Goal: Find specific page/section: Find specific page/section

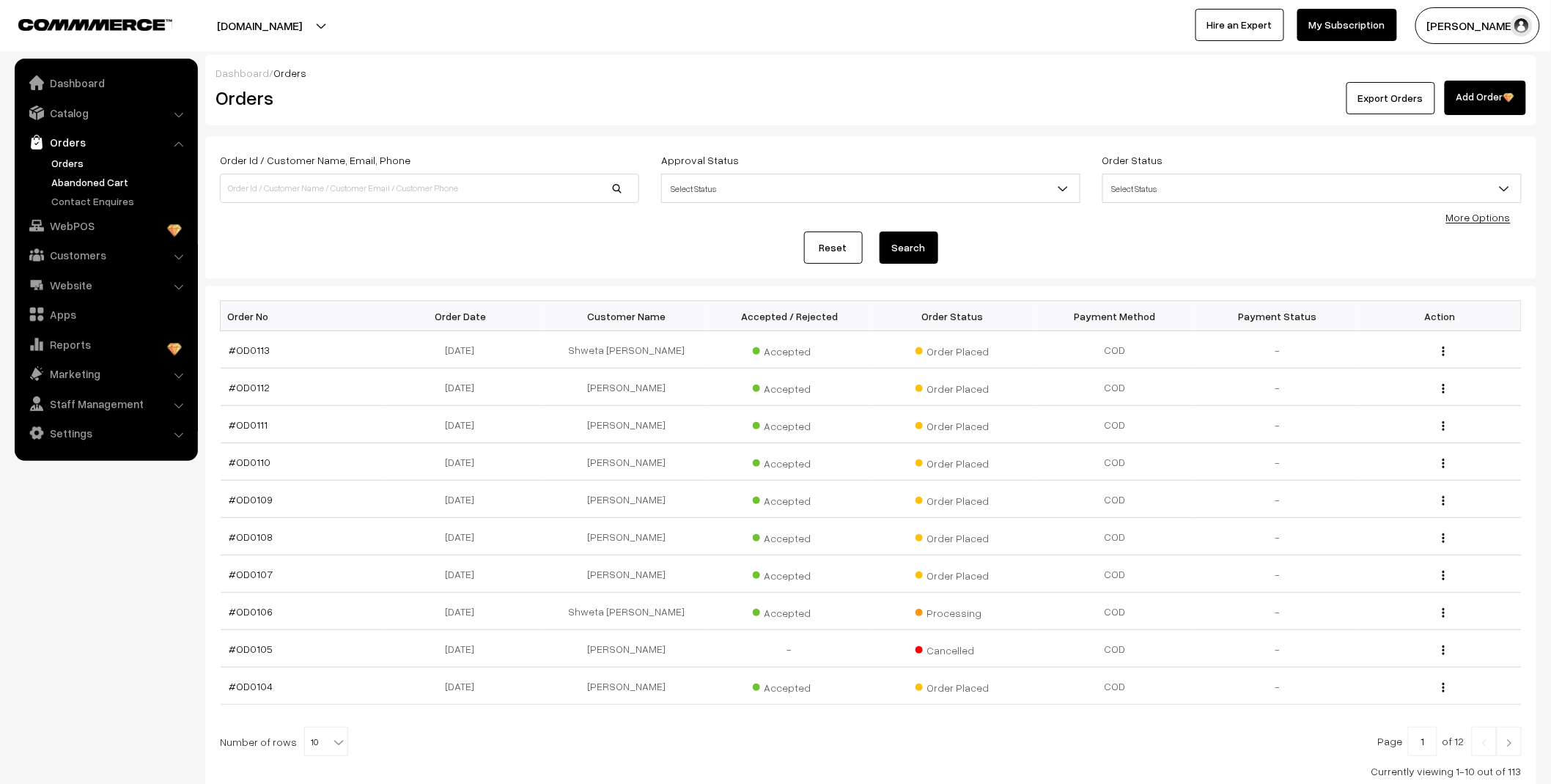
click at [97, 179] on link "Abandoned Cart" at bounding box center [120, 182] width 145 height 15
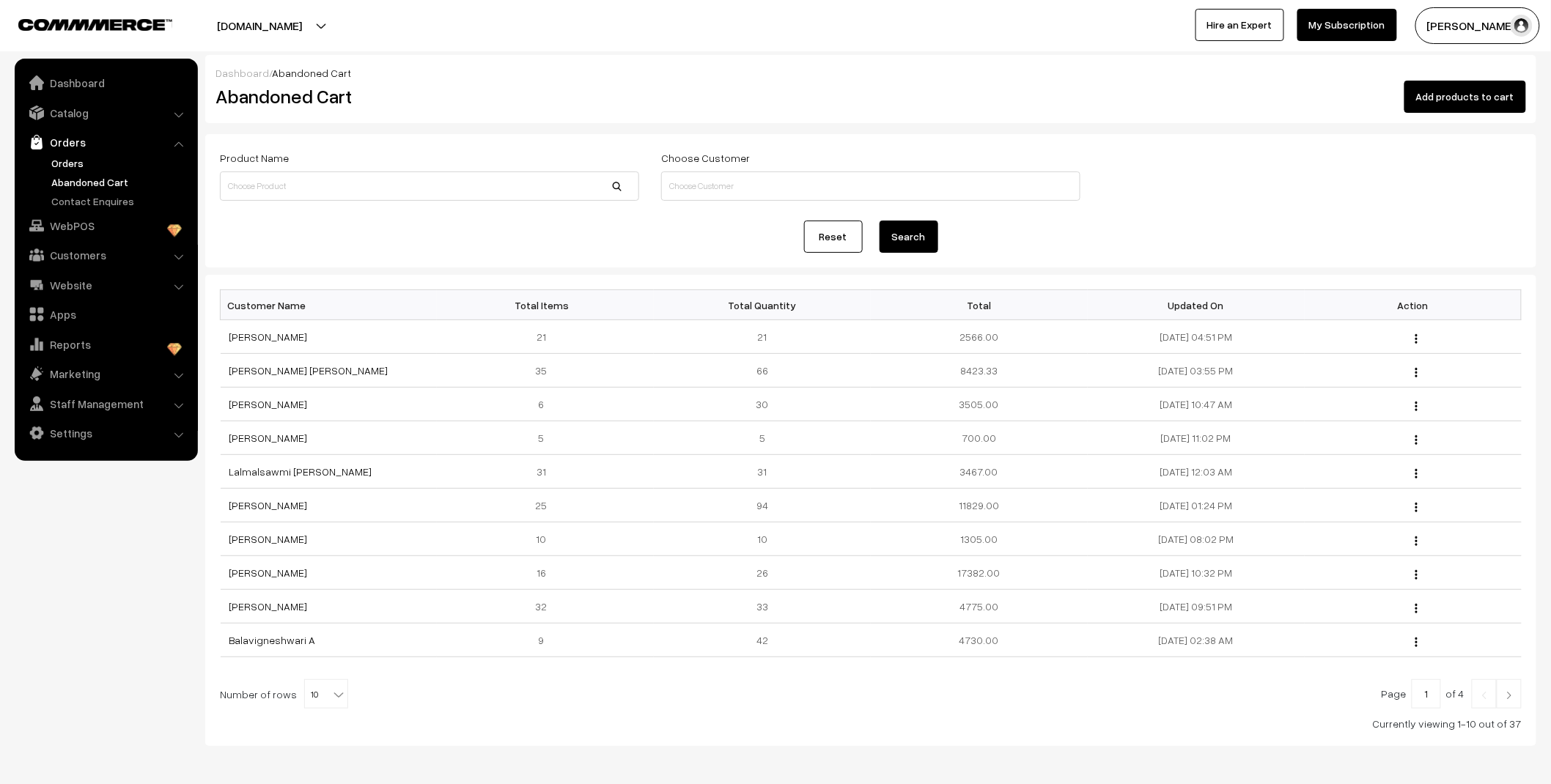
click at [66, 161] on link "Orders" at bounding box center [120, 163] width 145 height 15
